Goal: Find contact information: Find contact information

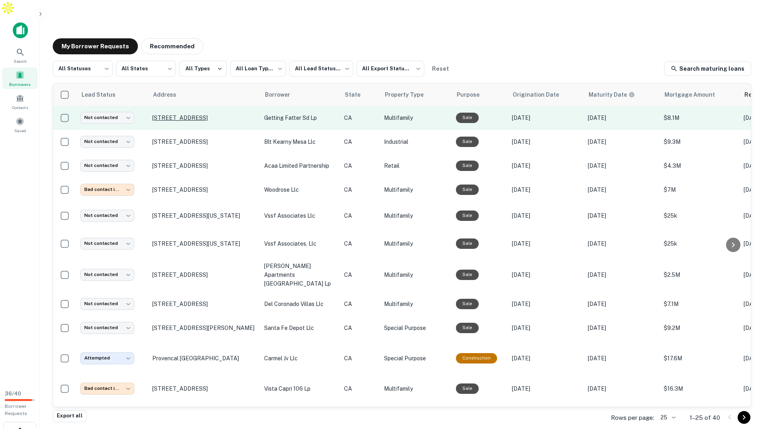
click at [219, 114] on p "[STREET_ADDRESS]" at bounding box center [204, 117] width 104 height 7
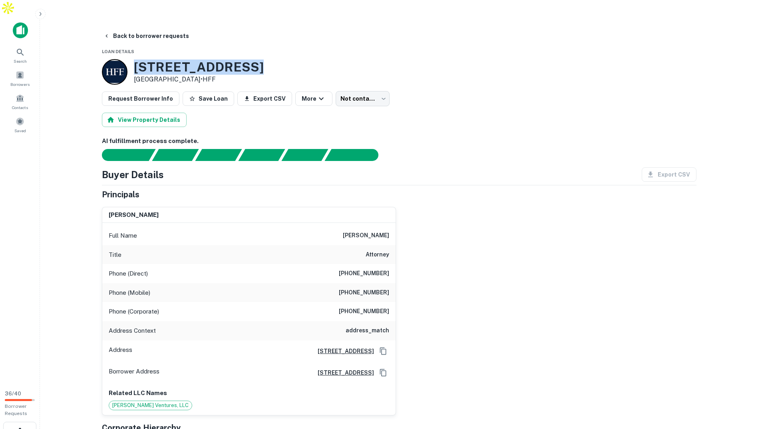
drag, startPoint x: 257, startPoint y: 45, endPoint x: 135, endPoint y: 46, distance: 121.8
click at [135, 59] on div "[STREET_ADDRESS] • HFF" at bounding box center [399, 72] width 594 height 26
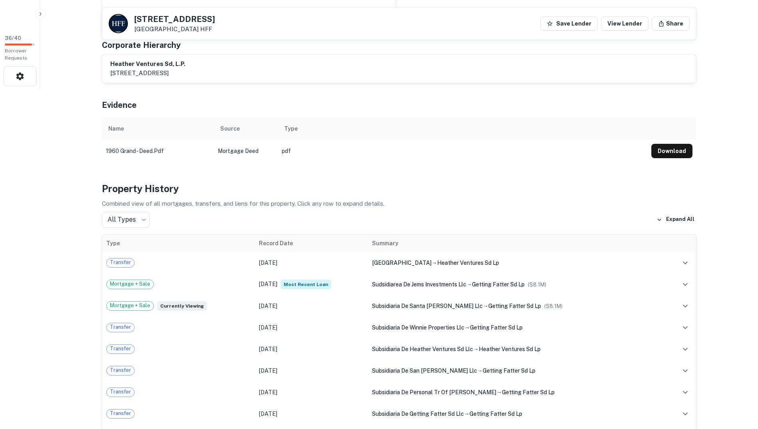
scroll to position [280, 0]
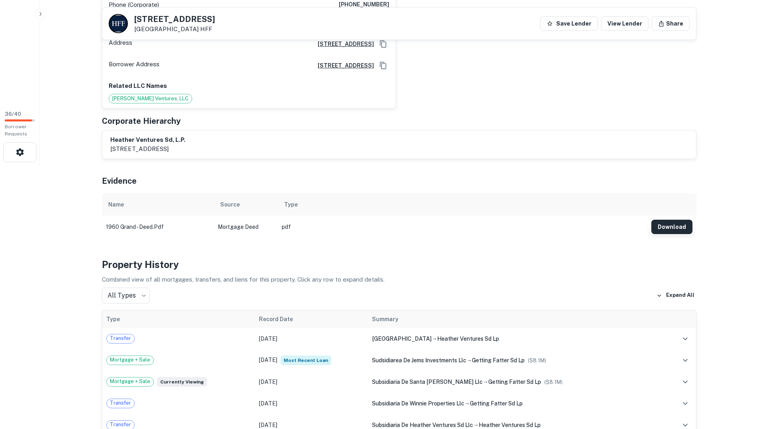
click at [671, 220] on button "Download" at bounding box center [671, 227] width 41 height 14
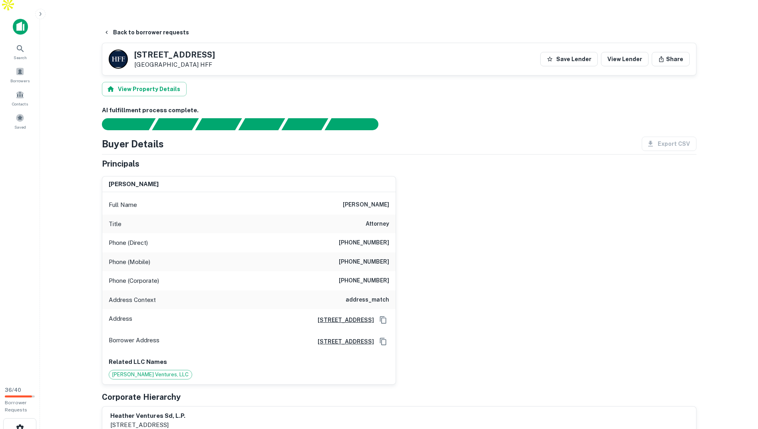
scroll to position [0, 0]
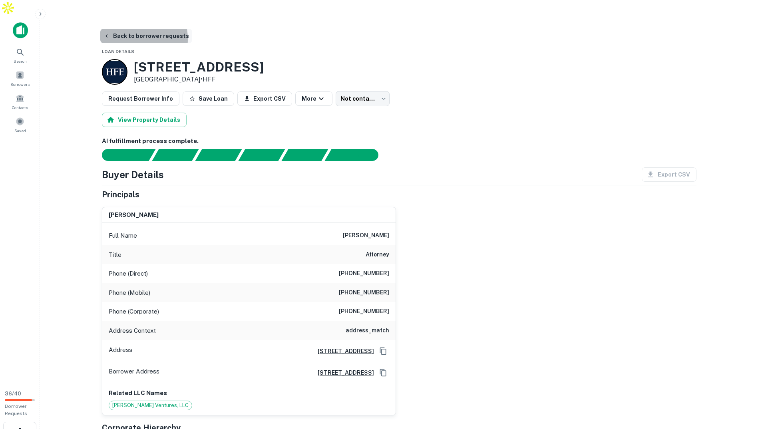
click at [120, 29] on button "Back to borrower requests" at bounding box center [146, 36] width 92 height 14
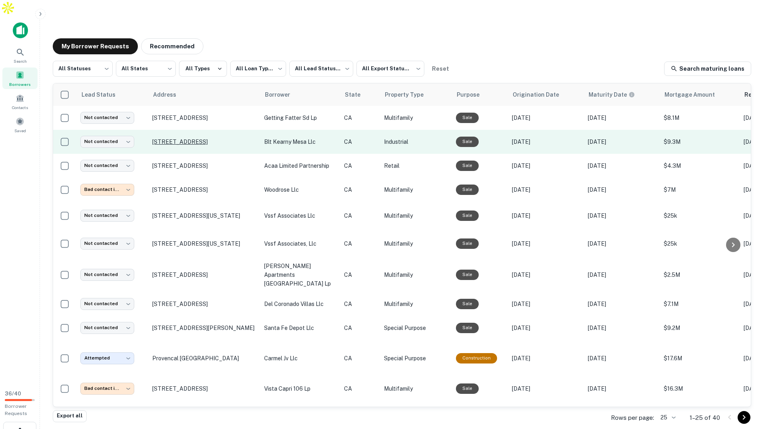
click at [223, 138] on p "[STREET_ADDRESS]" at bounding box center [204, 141] width 104 height 7
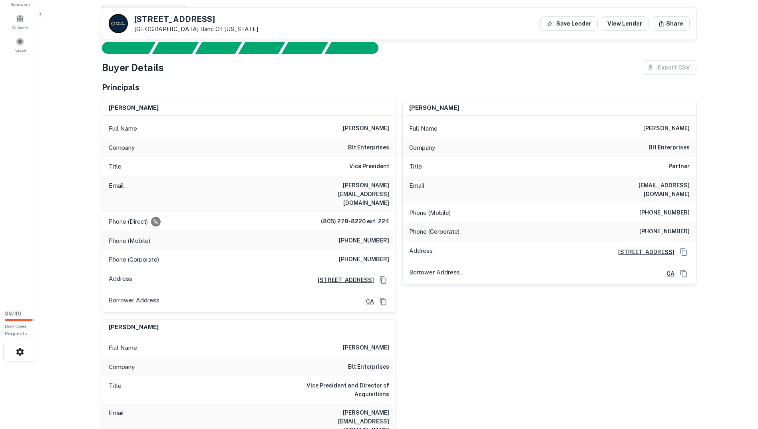
scroll to position [200, 0]
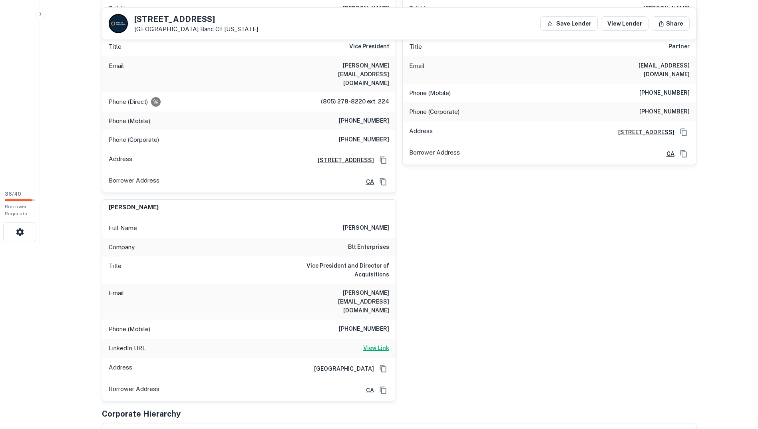
click at [374, 343] on h6 "View Link" at bounding box center [376, 347] width 26 height 9
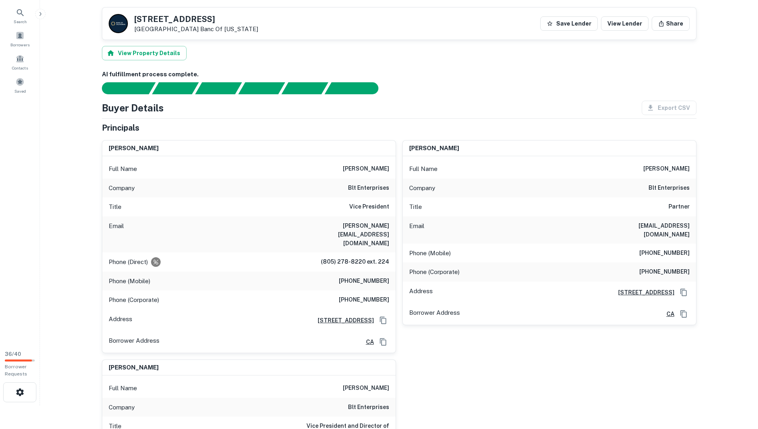
scroll to position [0, 0]
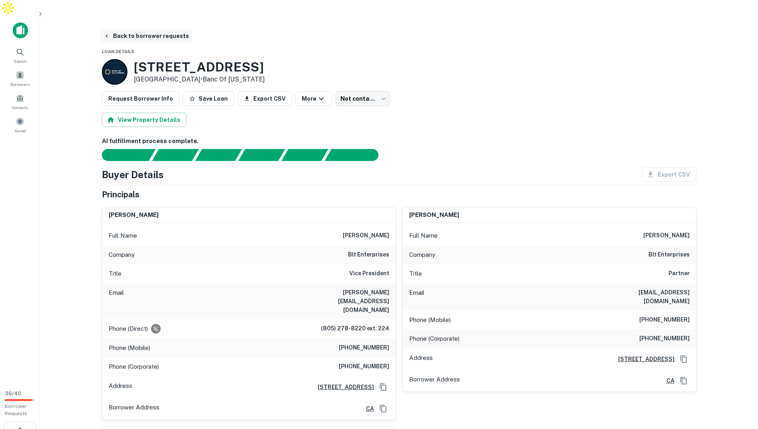
click at [124, 29] on button "Back to borrower requests" at bounding box center [146, 36] width 92 height 14
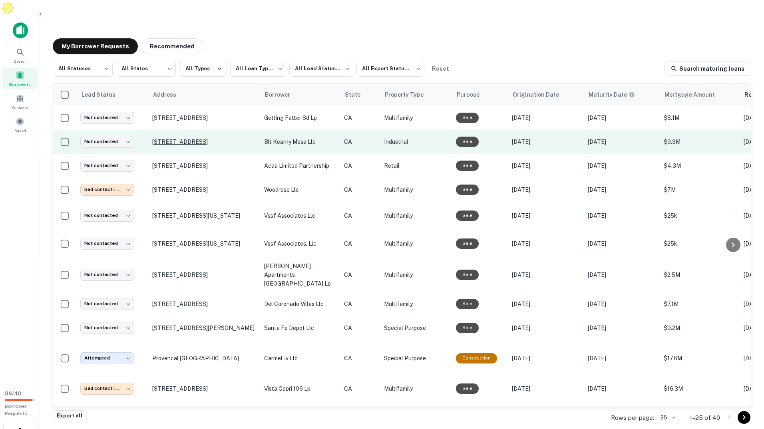
click at [216, 138] on p "[STREET_ADDRESS]" at bounding box center [204, 141] width 104 height 7
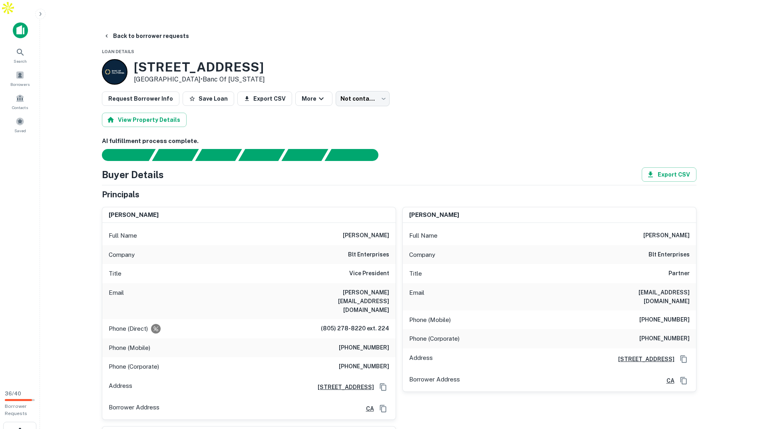
drag, startPoint x: 223, startPoint y: 48, endPoint x: 130, endPoint y: 44, distance: 92.7
click at [130, 59] on div "[STREET_ADDRESS] • Banc Of [US_STATE]" at bounding box center [399, 72] width 594 height 26
copy div "[STREET_ADDRESS]"
click at [118, 29] on button "Back to borrower requests" at bounding box center [146, 36] width 92 height 14
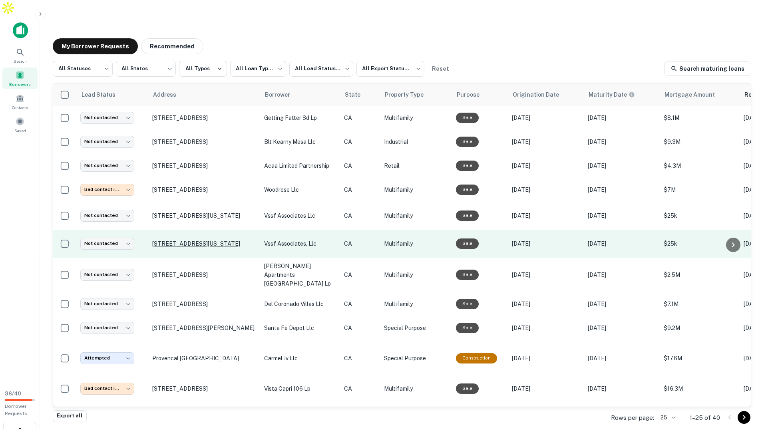
click at [198, 240] on p "[STREET_ADDRESS][US_STATE]" at bounding box center [204, 243] width 104 height 7
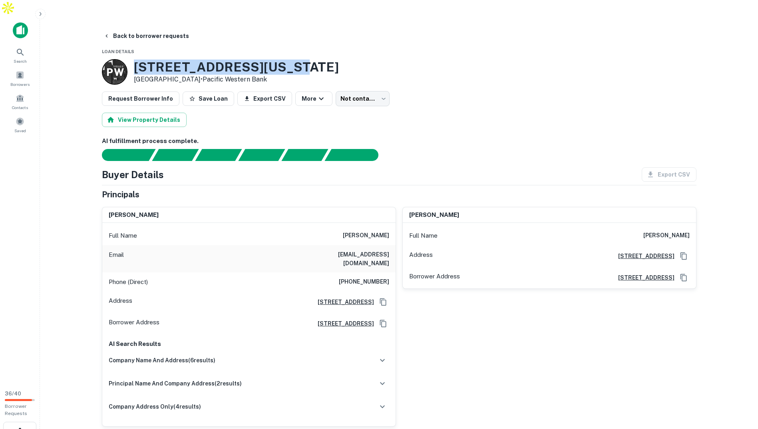
drag, startPoint x: 136, startPoint y: 47, endPoint x: 272, endPoint y: 47, distance: 135.8
click at [272, 59] on h3 "[STREET_ADDRESS][US_STATE]" at bounding box center [236, 66] width 205 height 15
copy h3 "[STREET_ADDRESS][US_STATE]"
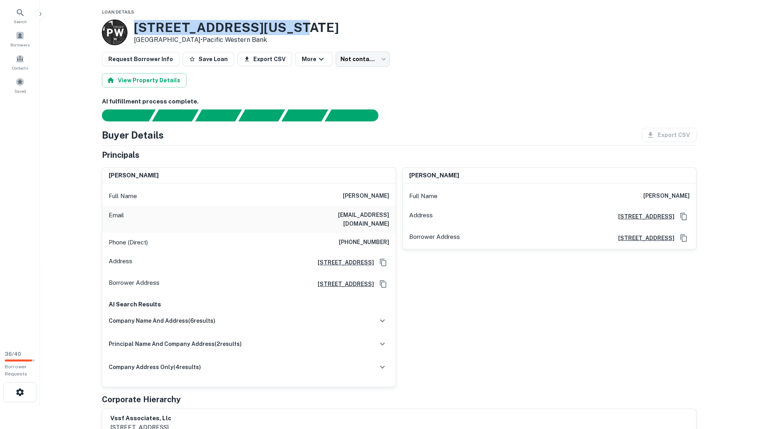
scroll to position [40, 0]
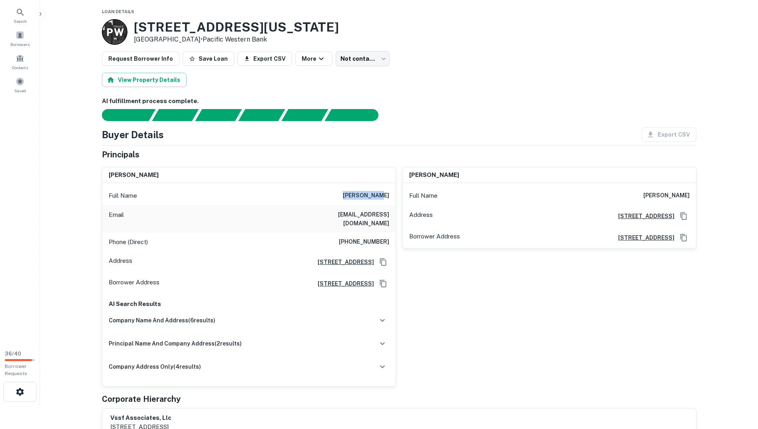
drag, startPoint x: 355, startPoint y: 176, endPoint x: 389, endPoint y: 178, distance: 34.5
click at [389, 186] on div "Full Name [PERSON_NAME]" at bounding box center [248, 195] width 293 height 19
copy h6 "[PERSON_NAME]"
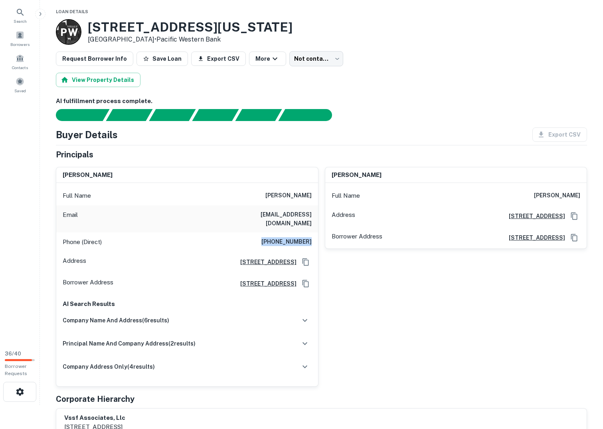
drag, startPoint x: 266, startPoint y: 218, endPoint x: 311, endPoint y: 218, distance: 44.7
click at [311, 237] on h6 "[PHONE_NUMBER]" at bounding box center [287, 242] width 50 height 10
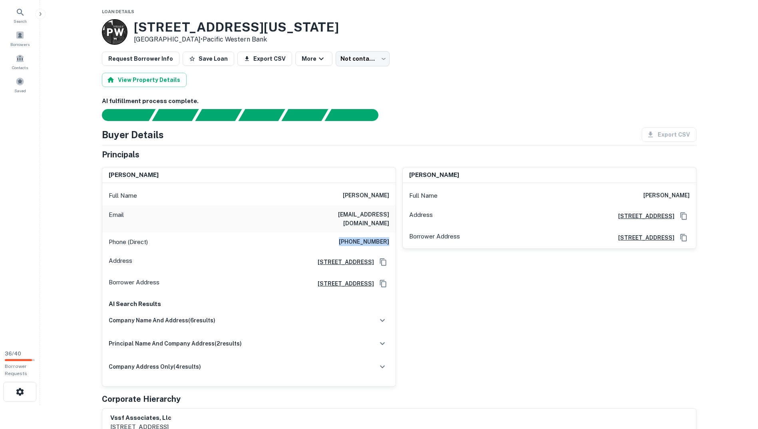
click at [378, 278] on button "Copy Address" at bounding box center [383, 284] width 12 height 12
drag, startPoint x: 452, startPoint y: 176, endPoint x: 412, endPoint y: 179, distance: 40.5
click at [412, 186] on div "Full Name [PERSON_NAME]" at bounding box center [549, 195] width 293 height 19
click at [677, 191] on h6 "[PERSON_NAME]" at bounding box center [666, 196] width 46 height 10
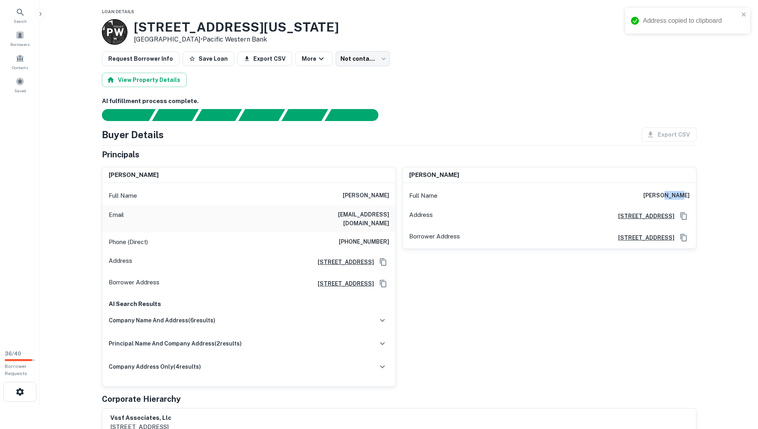
click at [677, 191] on h6 "[PERSON_NAME]" at bounding box center [666, 196] width 46 height 10
copy h6 "[PERSON_NAME]"
click at [678, 210] on button "Copy Address" at bounding box center [683, 216] width 12 height 12
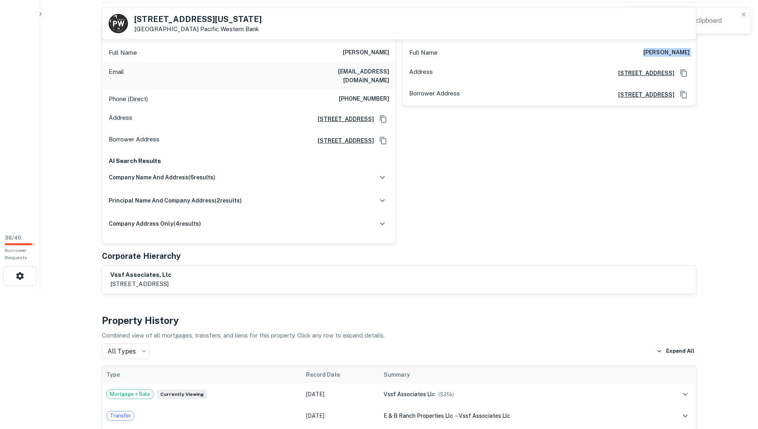
scroll to position [160, 0]
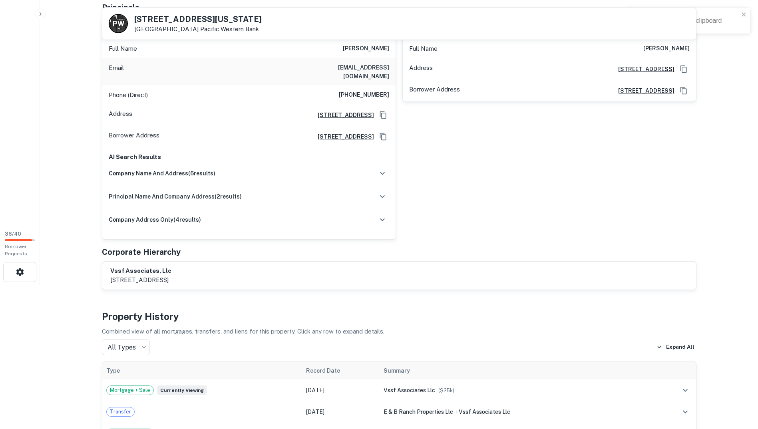
click at [222, 266] on div "vssf associates, llc [STREET_ADDRESS]" at bounding box center [398, 275] width 577 height 18
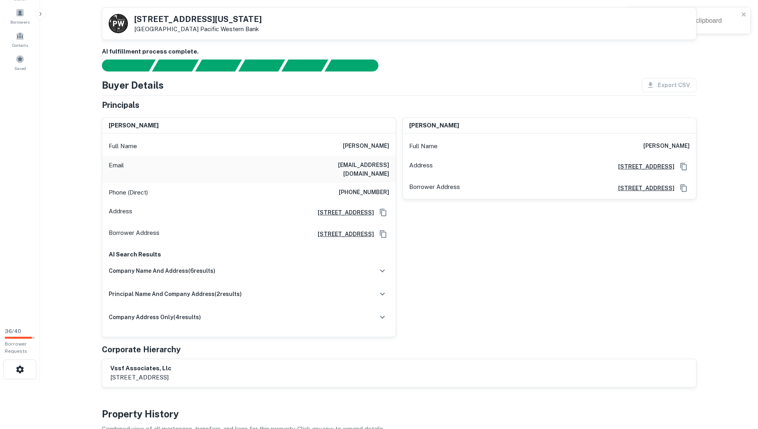
scroll to position [0, 0]
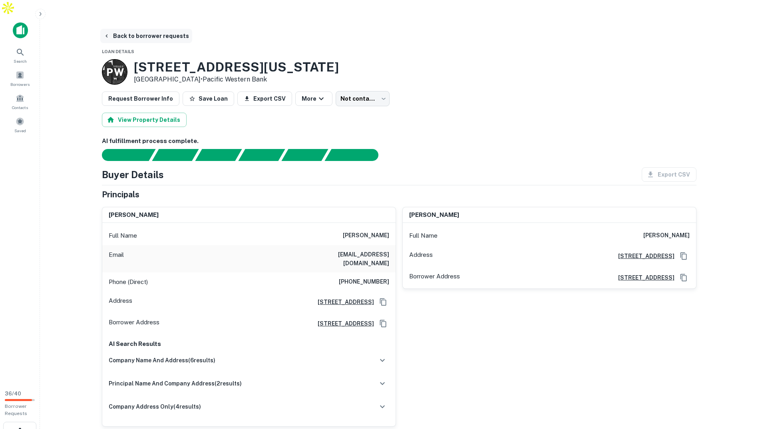
click at [154, 29] on button "Back to borrower requests" at bounding box center [146, 36] width 92 height 14
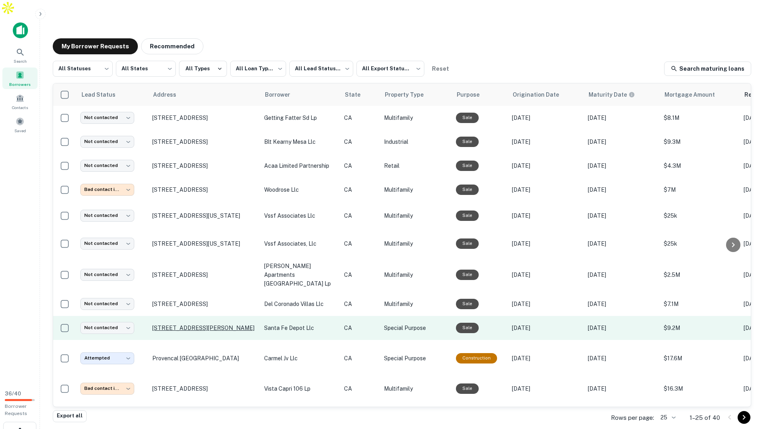
click at [176, 324] on p "[STREET_ADDRESS][PERSON_NAME]" at bounding box center [204, 327] width 104 height 7
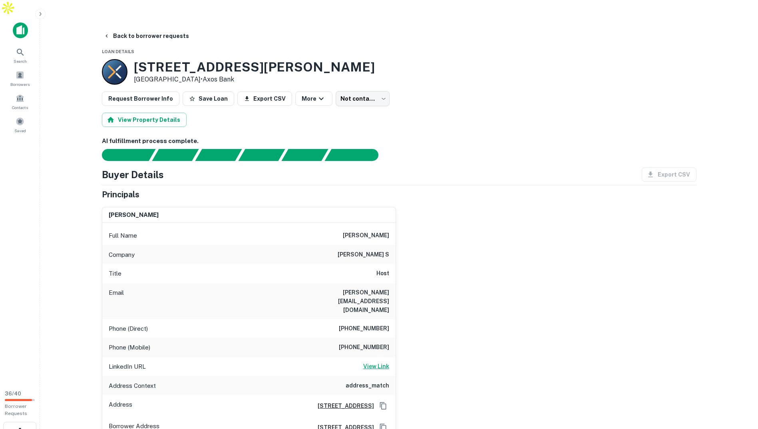
click at [375, 362] on h6 "View Link" at bounding box center [376, 366] width 26 height 9
click at [125, 29] on button "Back to borrower requests" at bounding box center [146, 36] width 92 height 14
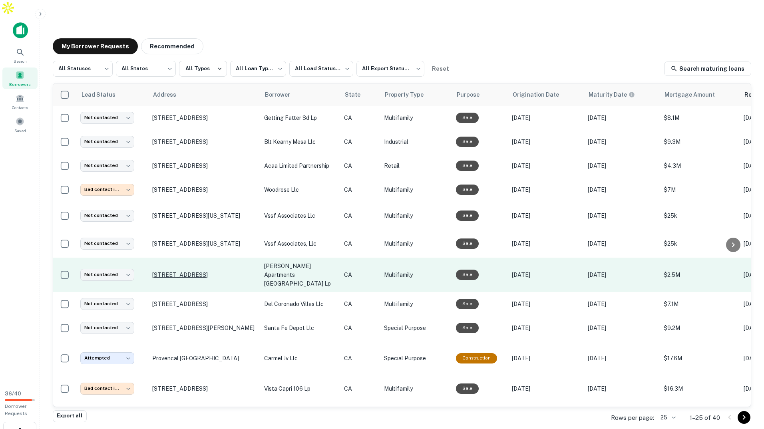
click at [184, 271] on p "[STREET_ADDRESS]" at bounding box center [204, 274] width 104 height 7
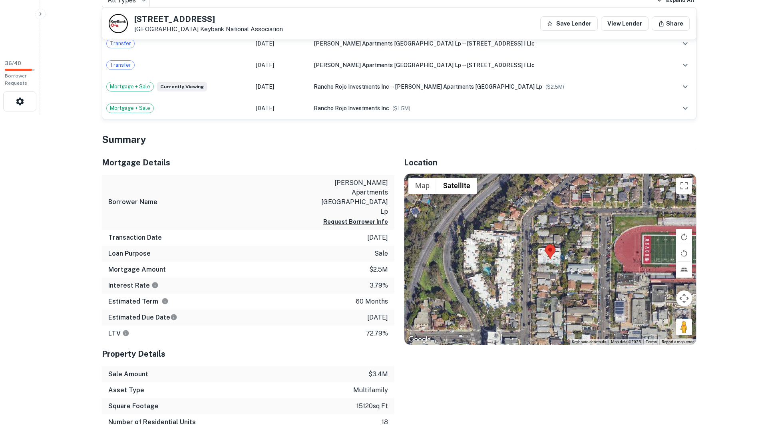
scroll to position [439, 0]
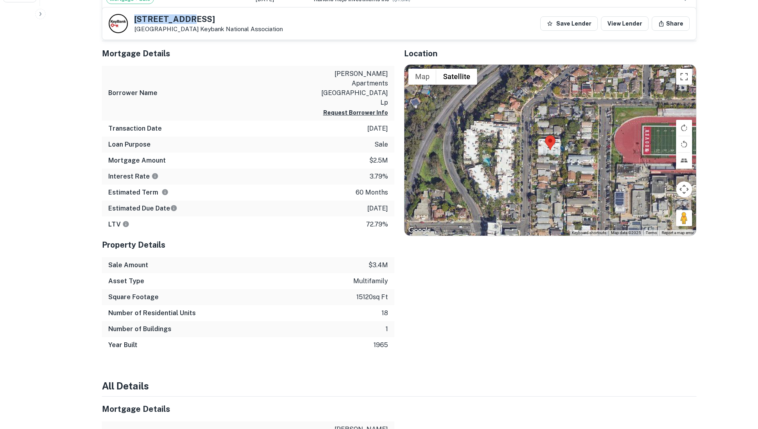
drag, startPoint x: 201, startPoint y: 14, endPoint x: 135, endPoint y: 13, distance: 65.5
click at [135, 13] on div "[STREET_ADDRESS] Keybank National Association Save Lender View Lender Share" at bounding box center [398, 24] width 593 height 32
copy h5 "[STREET_ADDRESS]"
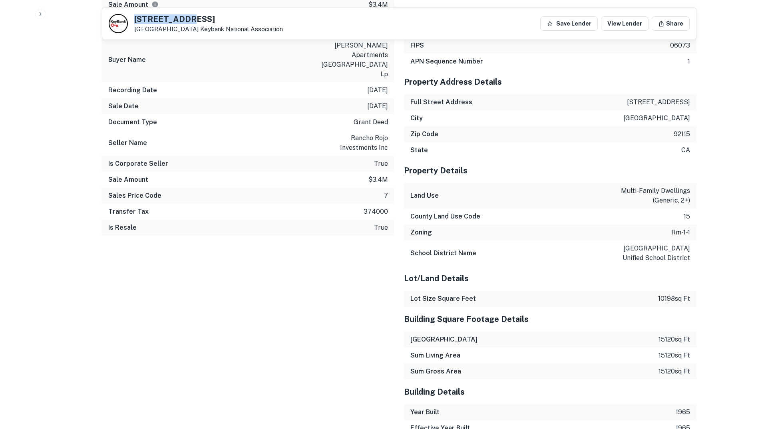
scroll to position [1270, 0]
